Goal: Information Seeking & Learning: Learn about a topic

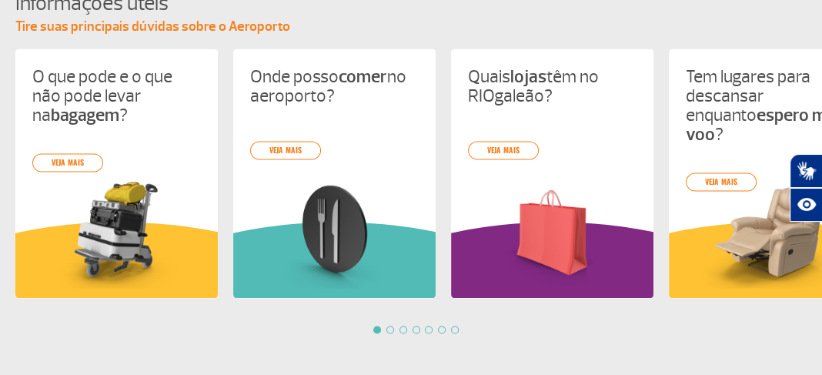
scroll to position [1540, 0]
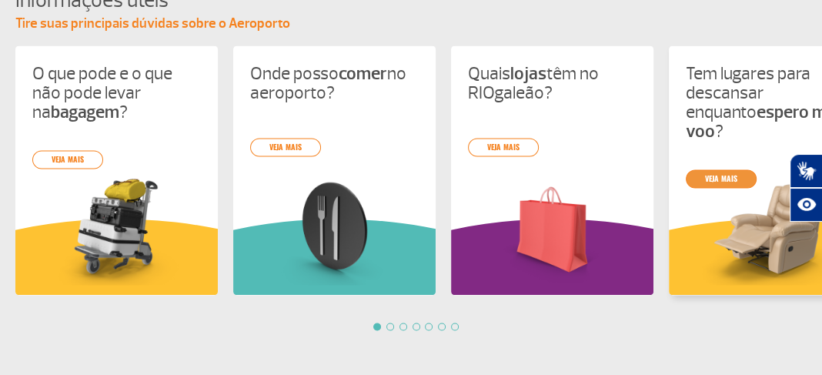
click at [722, 169] on link "veja mais" at bounding box center [721, 178] width 71 height 18
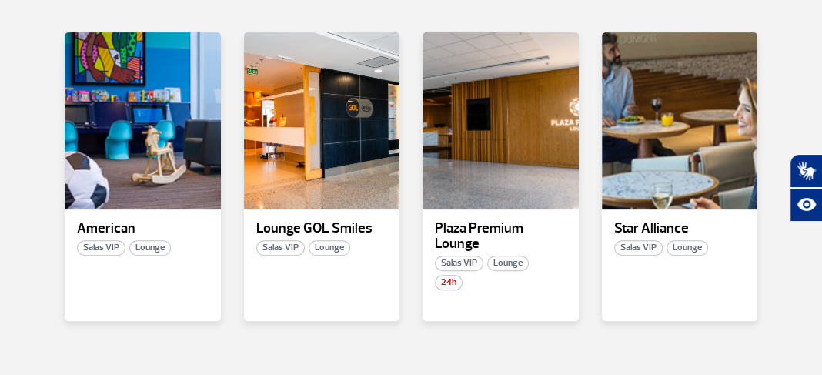
scroll to position [349, 0]
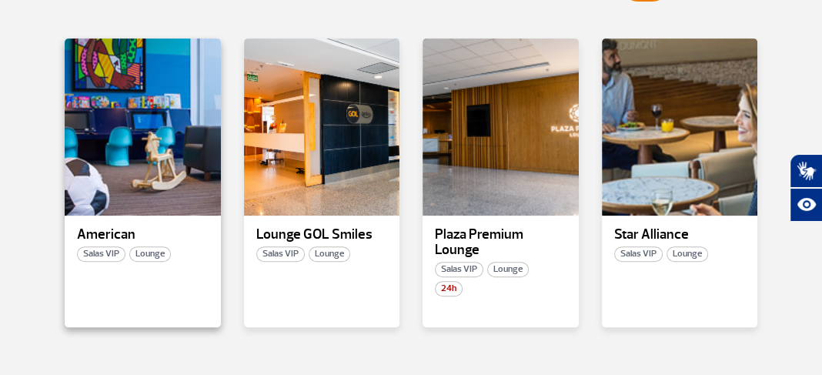
click at [92, 252] on span "Salas VIP" at bounding box center [101, 253] width 49 height 15
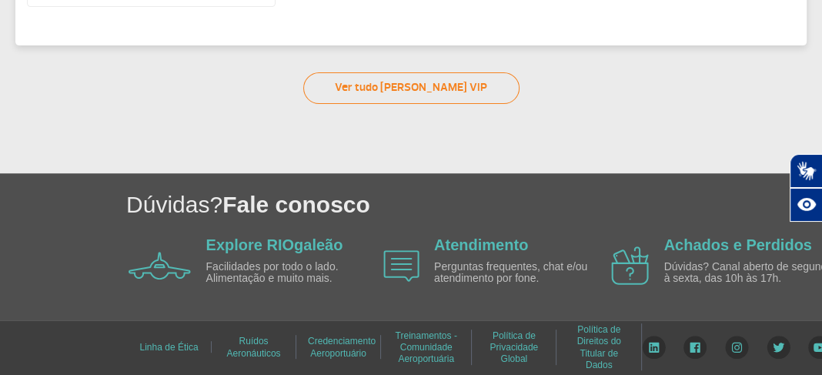
scroll to position [38, 0]
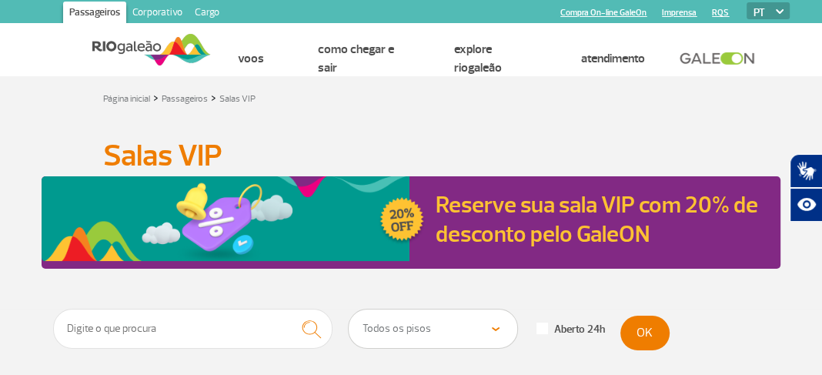
scroll to position [327, 0]
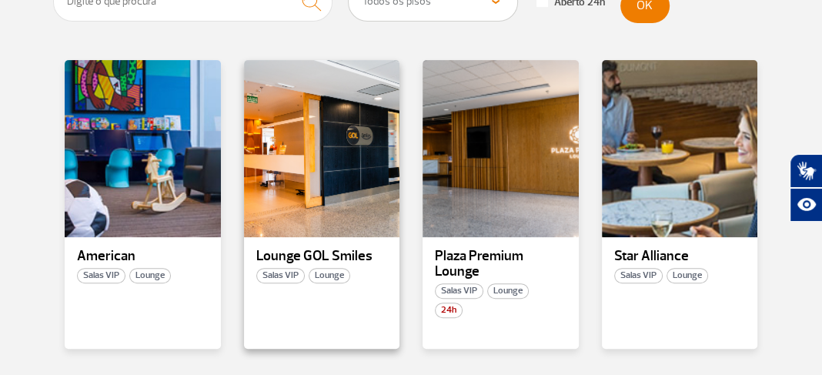
click at [280, 273] on span "Salas VIP" at bounding box center [280, 275] width 49 height 15
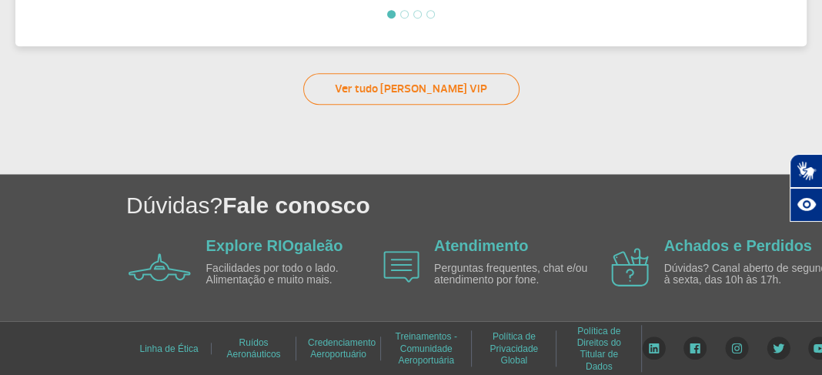
scroll to position [595, 0]
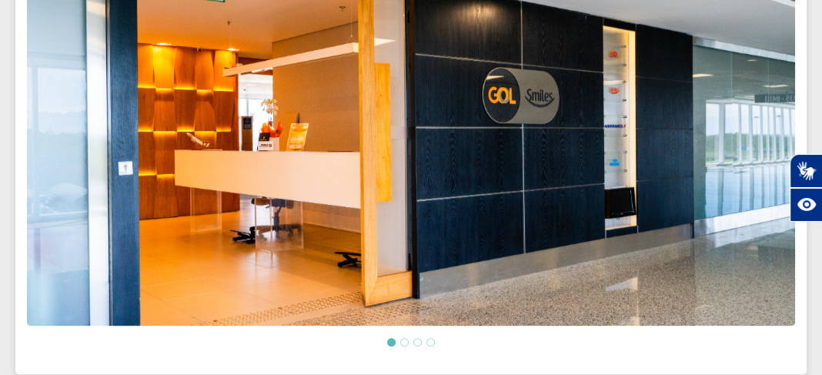
click at [404, 343] on li at bounding box center [404, 342] width 8 height 8
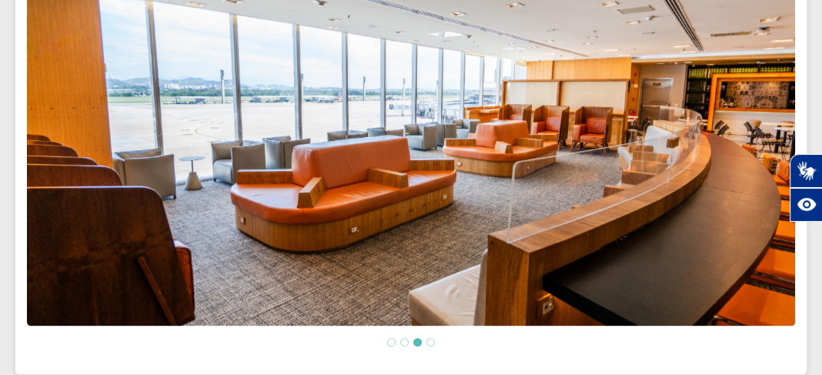
click at [427, 340] on li at bounding box center [431, 342] width 8 height 8
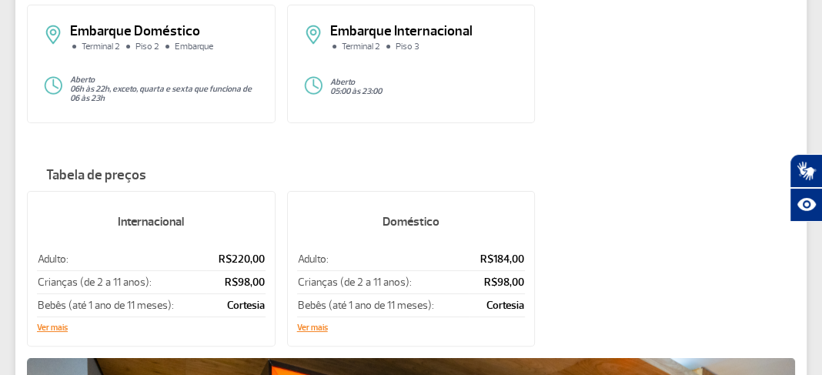
scroll to position [189, 0]
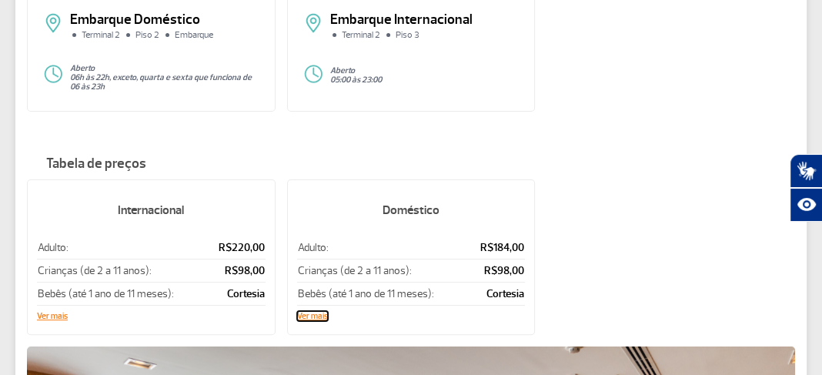
click at [305, 313] on button "Ver mais" at bounding box center [312, 316] width 31 height 9
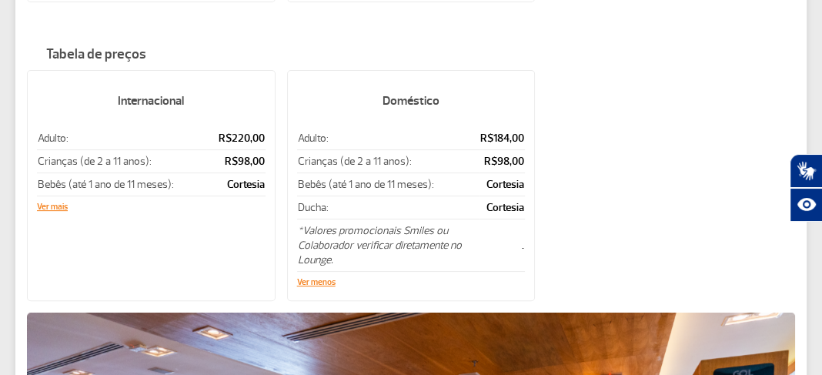
scroll to position [313, 0]
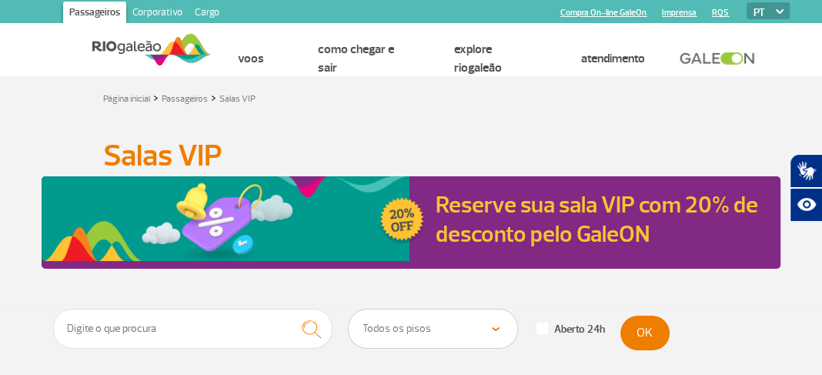
scroll to position [327, 0]
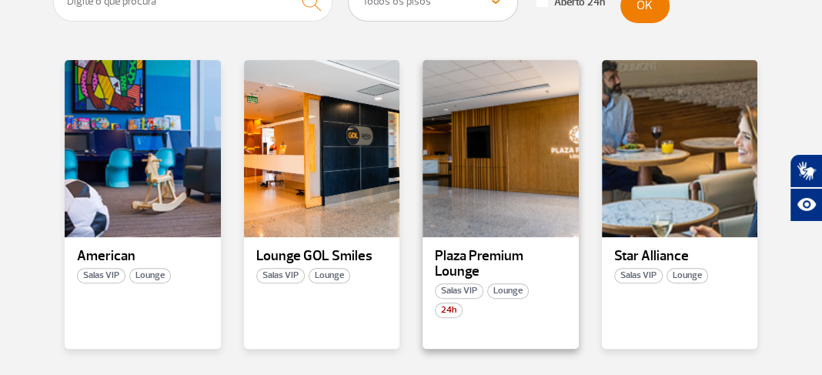
click at [454, 287] on span "Salas VIP" at bounding box center [459, 290] width 49 height 15
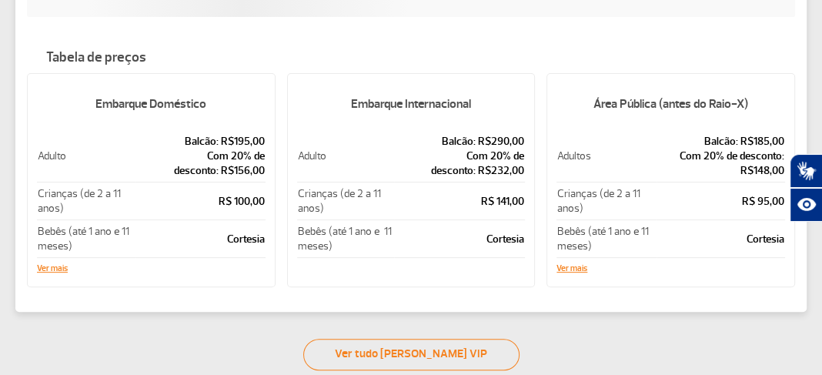
scroll to position [397, 0]
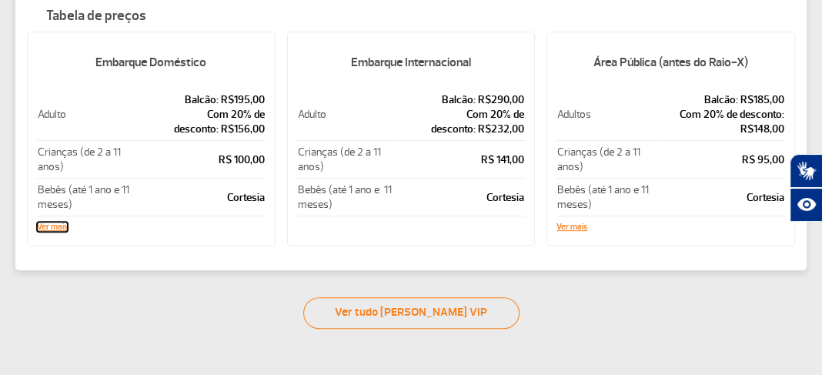
click at [60, 224] on button "Ver mais" at bounding box center [52, 227] width 31 height 9
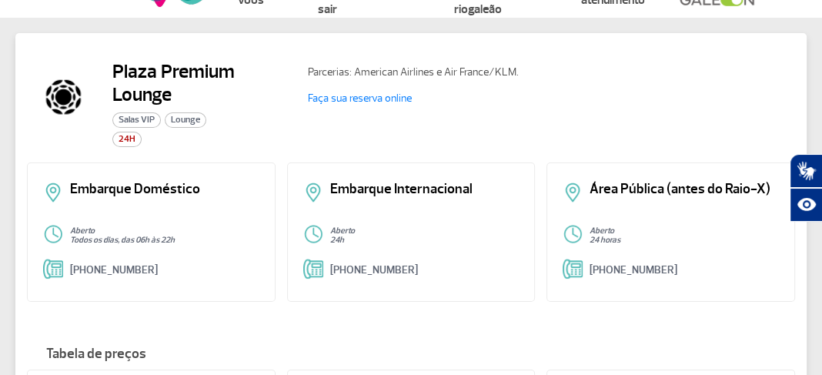
scroll to position [28, 0]
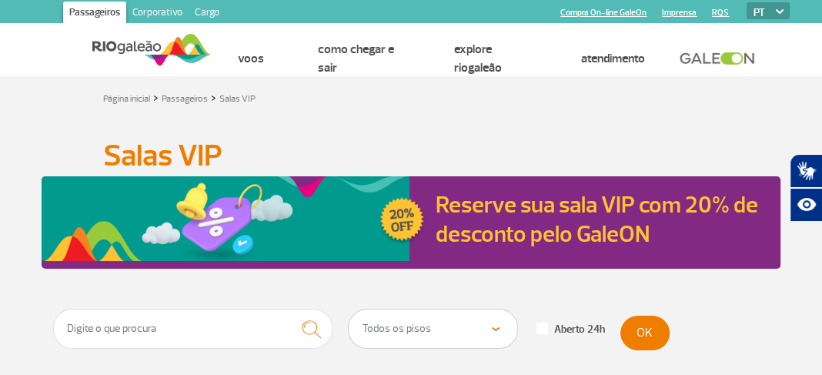
scroll to position [327, 0]
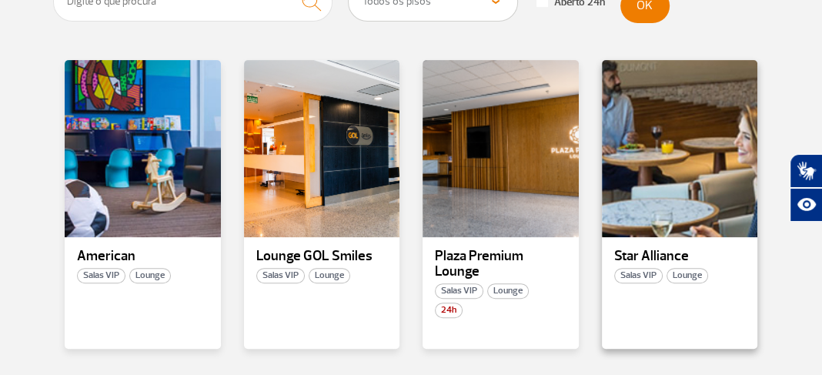
click at [633, 276] on span "Salas VIP" at bounding box center [639, 275] width 49 height 15
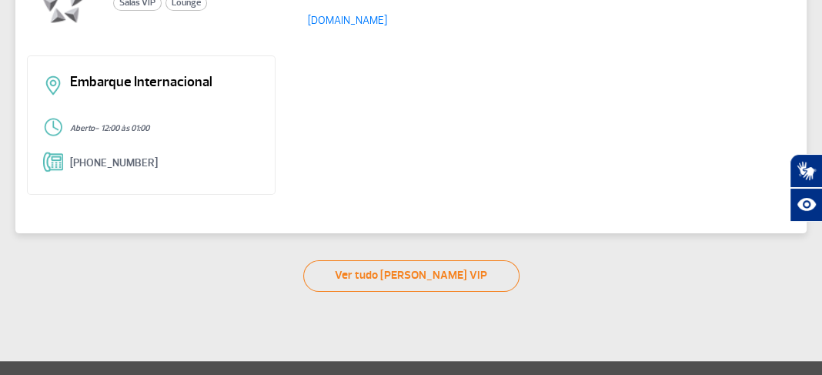
scroll to position [218, 0]
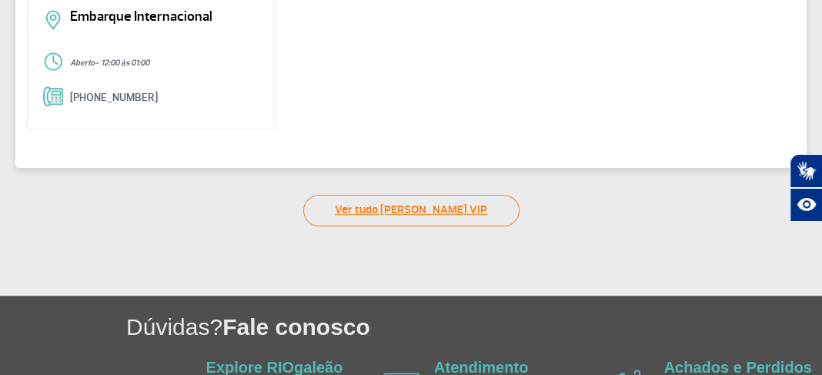
click at [404, 210] on link "Ver tudo de Salas VIP" at bounding box center [411, 211] width 216 height 32
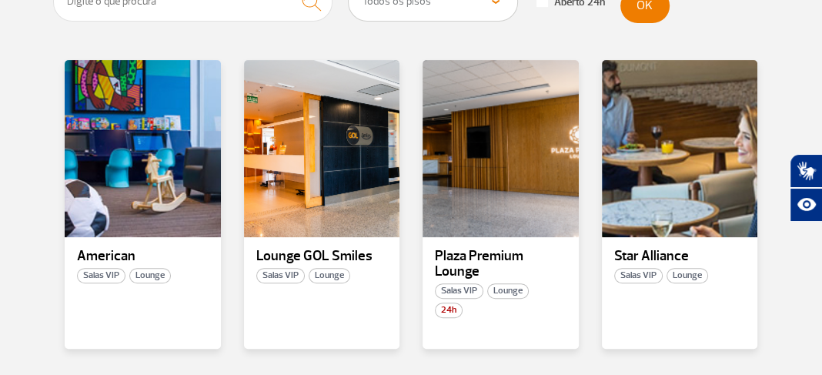
scroll to position [568, 0]
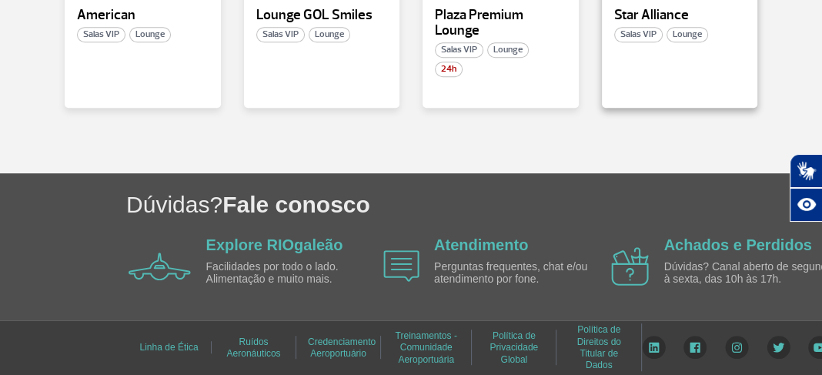
click at [692, 34] on span "Lounge" at bounding box center [688, 34] width 42 height 15
